Goal: Task Accomplishment & Management: Complete application form

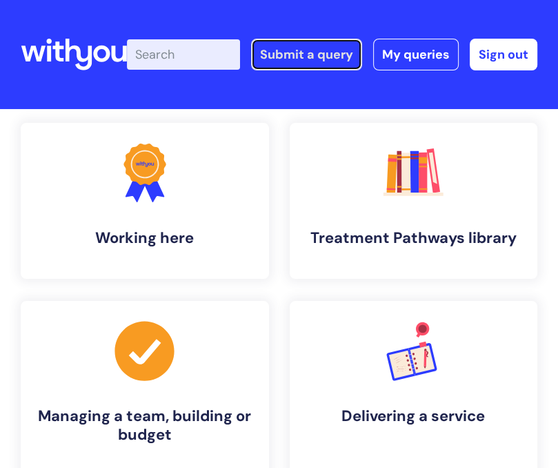
click at [327, 57] on link "Submit a query" at bounding box center [306, 55] width 111 height 32
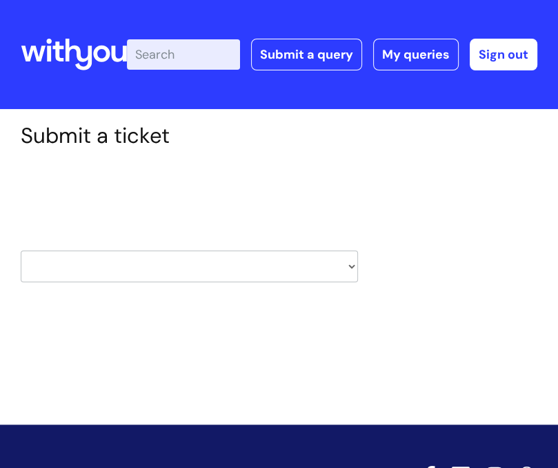
click at [221, 267] on select "HR / People IT and Support Clinical Drug Alerts Finance Accounts Data Support T…" at bounding box center [189, 267] width 337 height 32
select select "it_and_support"
click at [21, 251] on select "HR / People IT and Support Clinical Drug Alerts Finance Accounts Data Support T…" at bounding box center [189, 267] width 337 height 32
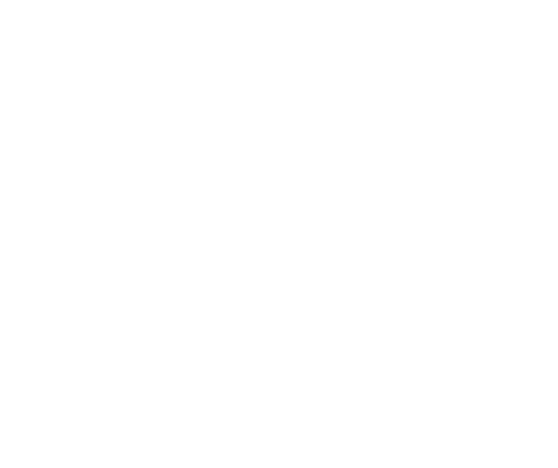
type input "[EMAIL_ADDRESS][PERSON_NAME][DOMAIN_NAME]"
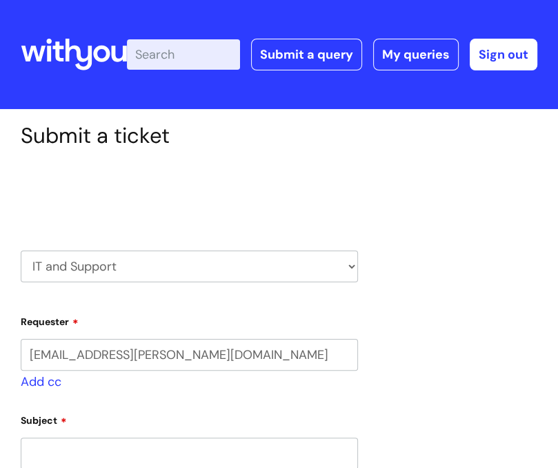
select select "80004286532"
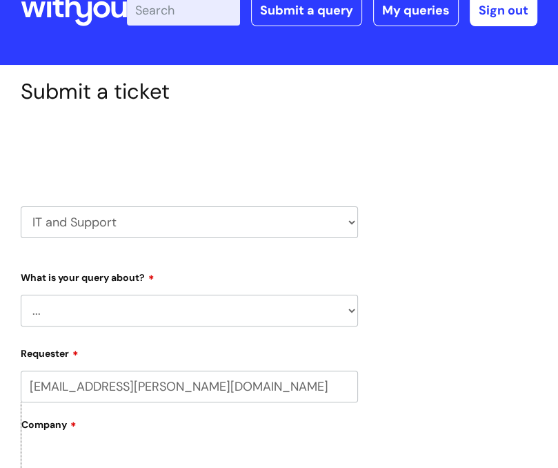
scroll to position [69, 0]
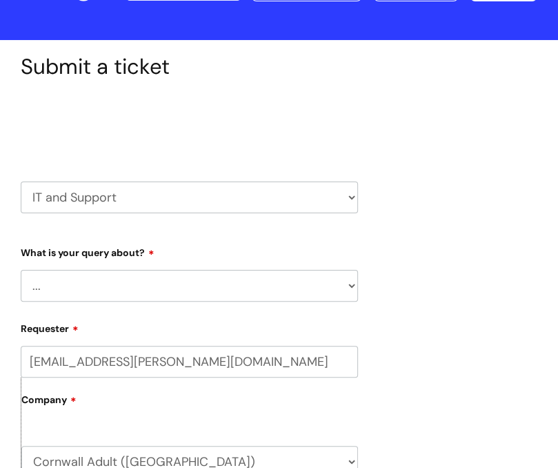
click at [146, 290] on select "... Mobile Phone Reset & MFA Accounts, Starters and Leavers IT Hardware issue I…" at bounding box center [189, 286] width 337 height 32
select select "IT Hardware issue"
click at [21, 270] on select "... Mobile Phone Reset & MFA Accounts, Starters and Leavers IT Hardware issue I…" at bounding box center [189, 286] width 337 height 32
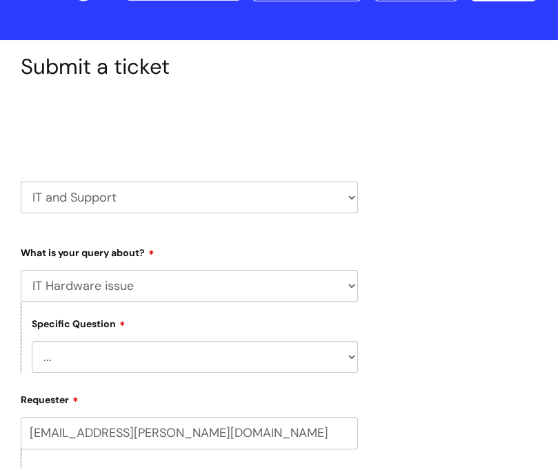
scroll to position [276, 0]
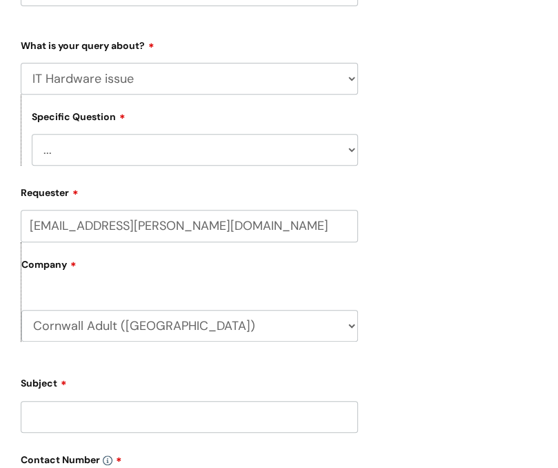
click at [139, 159] on select "... I need a new or replacement ... I’m waiting for new or replacement hardware…" at bounding box center [195, 150] width 326 height 32
select select "Problem with Laptop or Chromebook"
click at [32, 134] on select "... I need a new or replacement ... I’m waiting for new or replacement hardware…" at bounding box center [195, 150] width 326 height 32
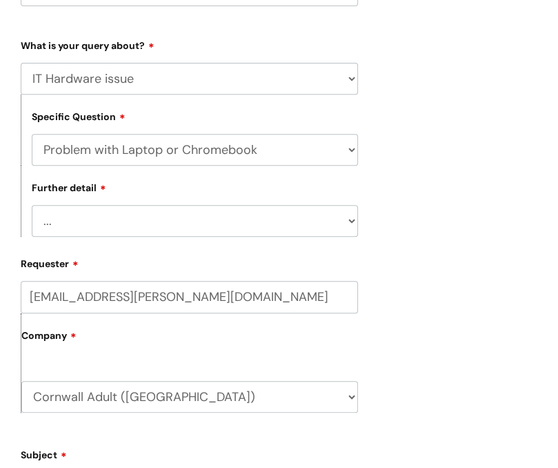
click at [119, 206] on select "... I’ve no sound / microphone I’ve got no internet or wifi I’ve got no camera …" at bounding box center [195, 221] width 326 height 32
select select "I’ve got no camera"
click at [32, 206] on select "... I’ve no sound / microphone I’ve got no internet or wifi I’ve got no camera …" at bounding box center [195, 221] width 326 height 32
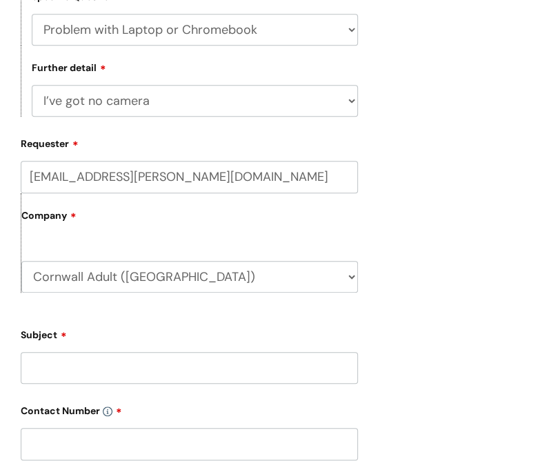
scroll to position [483, 0]
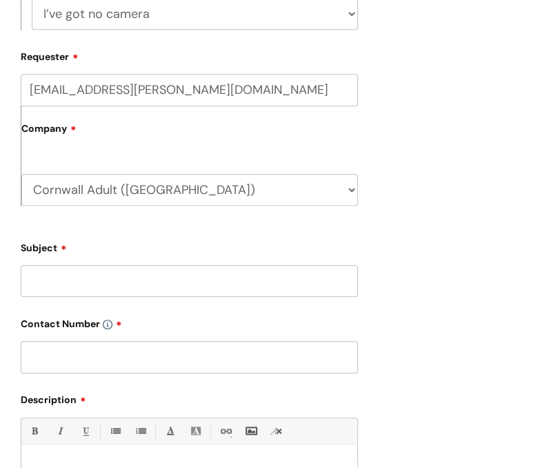
click at [110, 282] on input "Subject" at bounding box center [189, 281] width 337 height 32
type input "Blurred Camera Issue"
click at [152, 319] on label "Contact Number" at bounding box center [189, 321] width 337 height 17
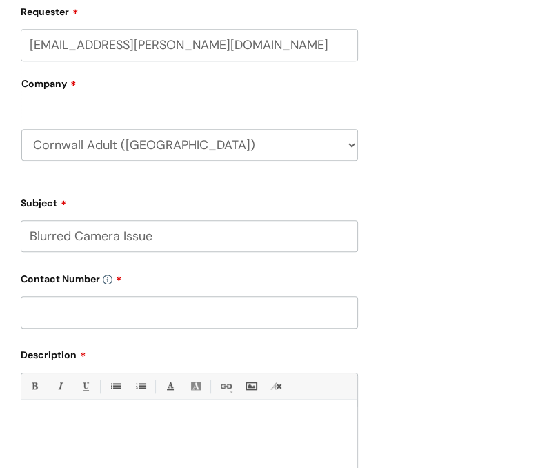
scroll to position [552, 0]
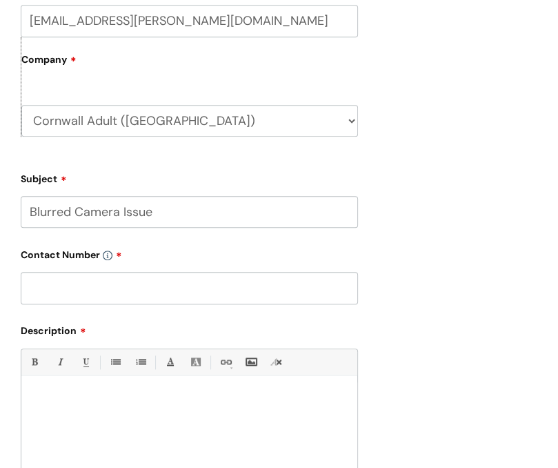
click at [127, 291] on input "text" at bounding box center [189, 288] width 337 height 32
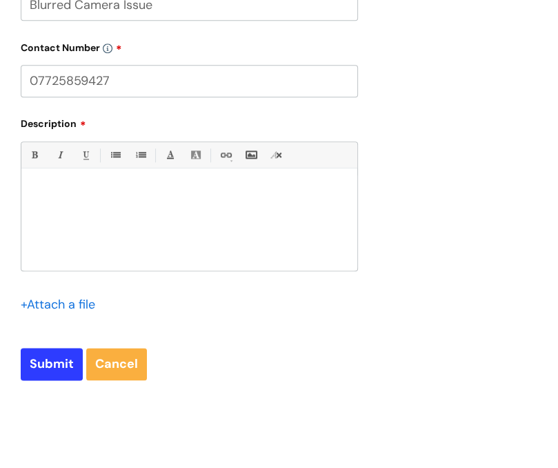
scroll to position [759, 0]
type input "07725859427"
click at [126, 239] on div at bounding box center [189, 222] width 336 height 95
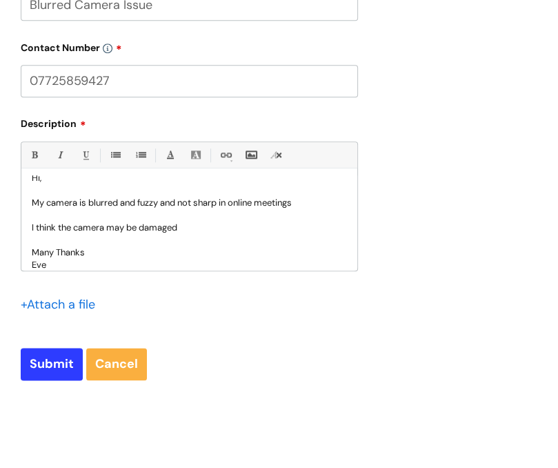
scroll to position [26, 0]
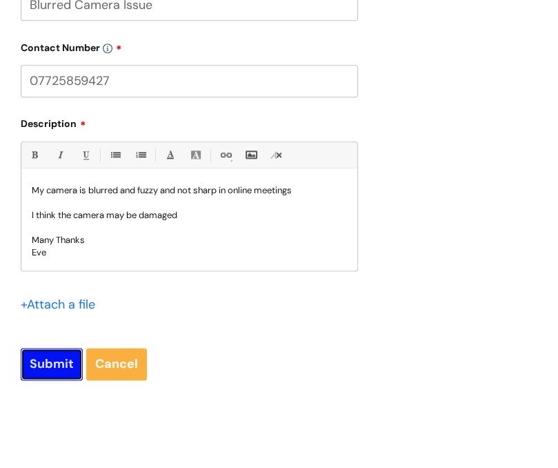
click at [46, 355] on input "Submit" at bounding box center [52, 364] width 62 height 32
type input "Please Wait..."
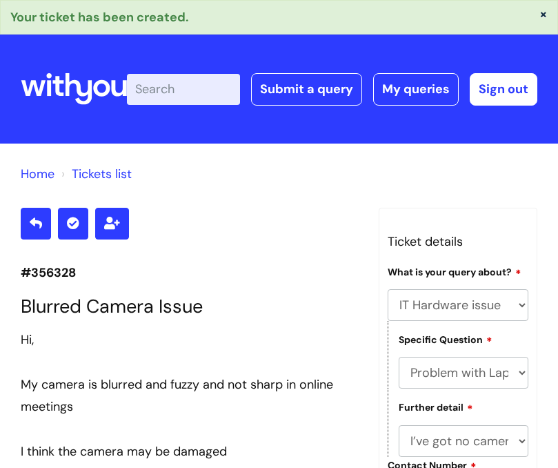
select select "IT Hardware issue"
select select "Problem with Laptop or Chromebook"
select select "I’ve got no camera"
